Goal: Task Accomplishment & Management: Book appointment/travel/reservation

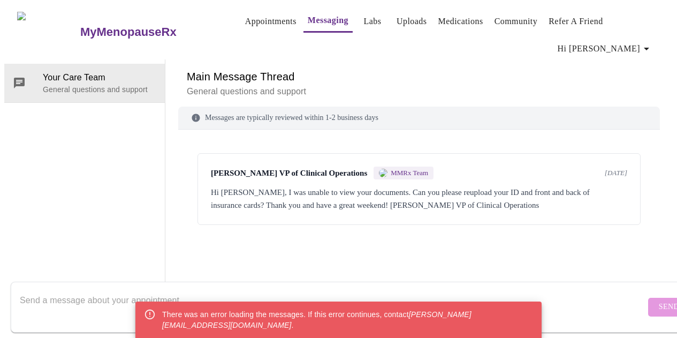
scroll to position [40, 0]
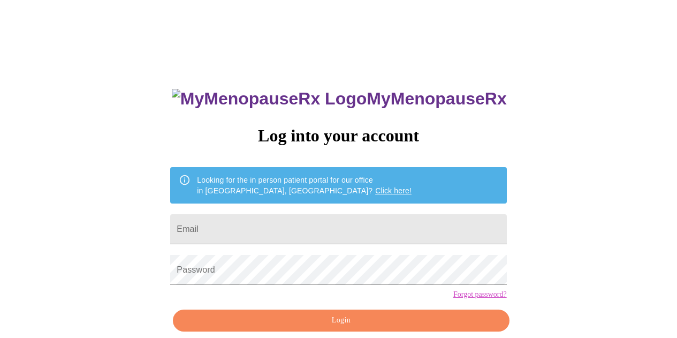
scroll to position [40, 0]
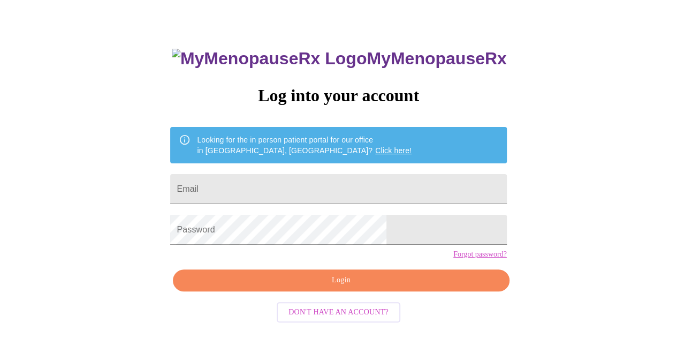
type input "tjmackh@hotmail.com"
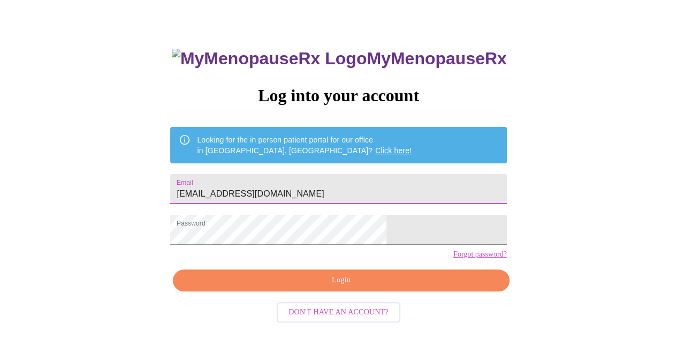
click at [352, 287] on span "Login" at bounding box center [341, 280] width 312 height 13
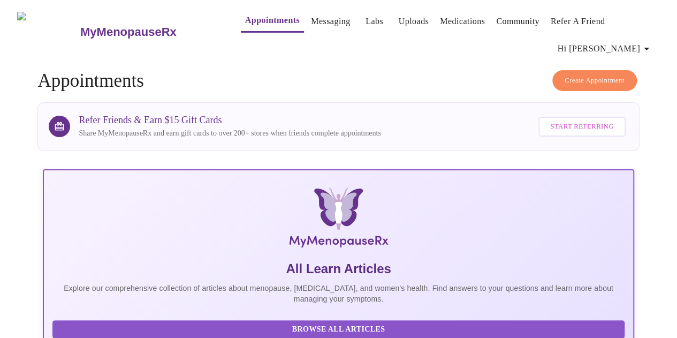
click at [245, 28] on link "Appointments" at bounding box center [272, 20] width 55 height 15
click at [611, 74] on span "Create Appointment" at bounding box center [595, 80] width 60 height 12
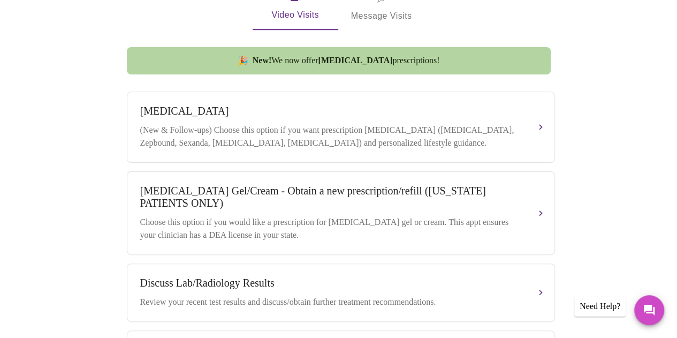
scroll to position [362, 0]
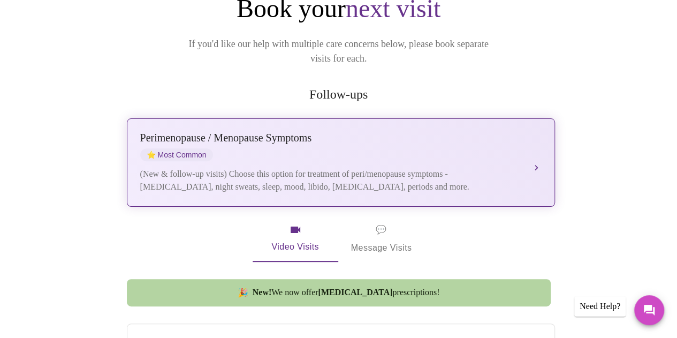
click at [329, 134] on div "Perimenopause / Menopause Symptoms ⭐ Most Common (New & follow-up visits) Choos…" at bounding box center [340, 163] width 401 height 62
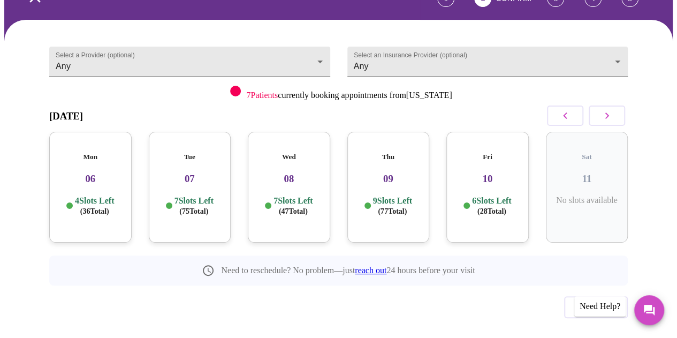
click at [105, 173] on h3 "06" at bounding box center [90, 179] width 65 height 12
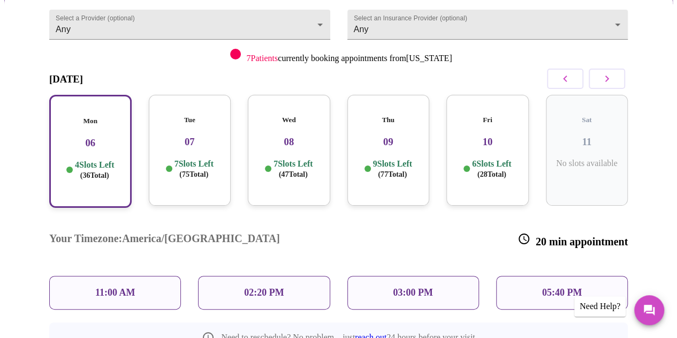
scroll to position [136, 0]
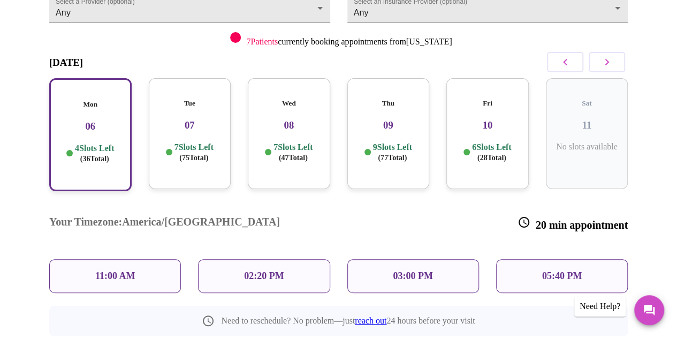
click at [438, 259] on div "03:00 PM" at bounding box center [413, 276] width 132 height 34
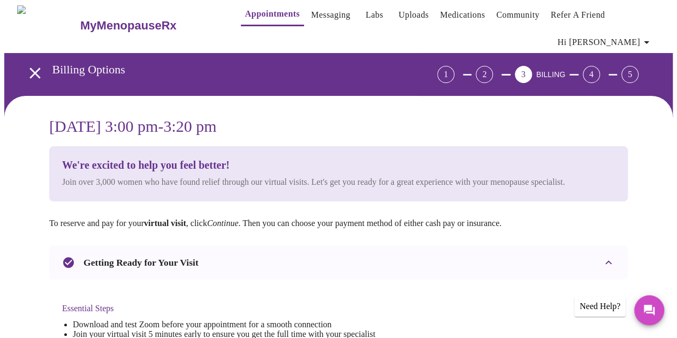
scroll to position [0, 0]
